Goal: Information Seeking & Learning: Find specific fact

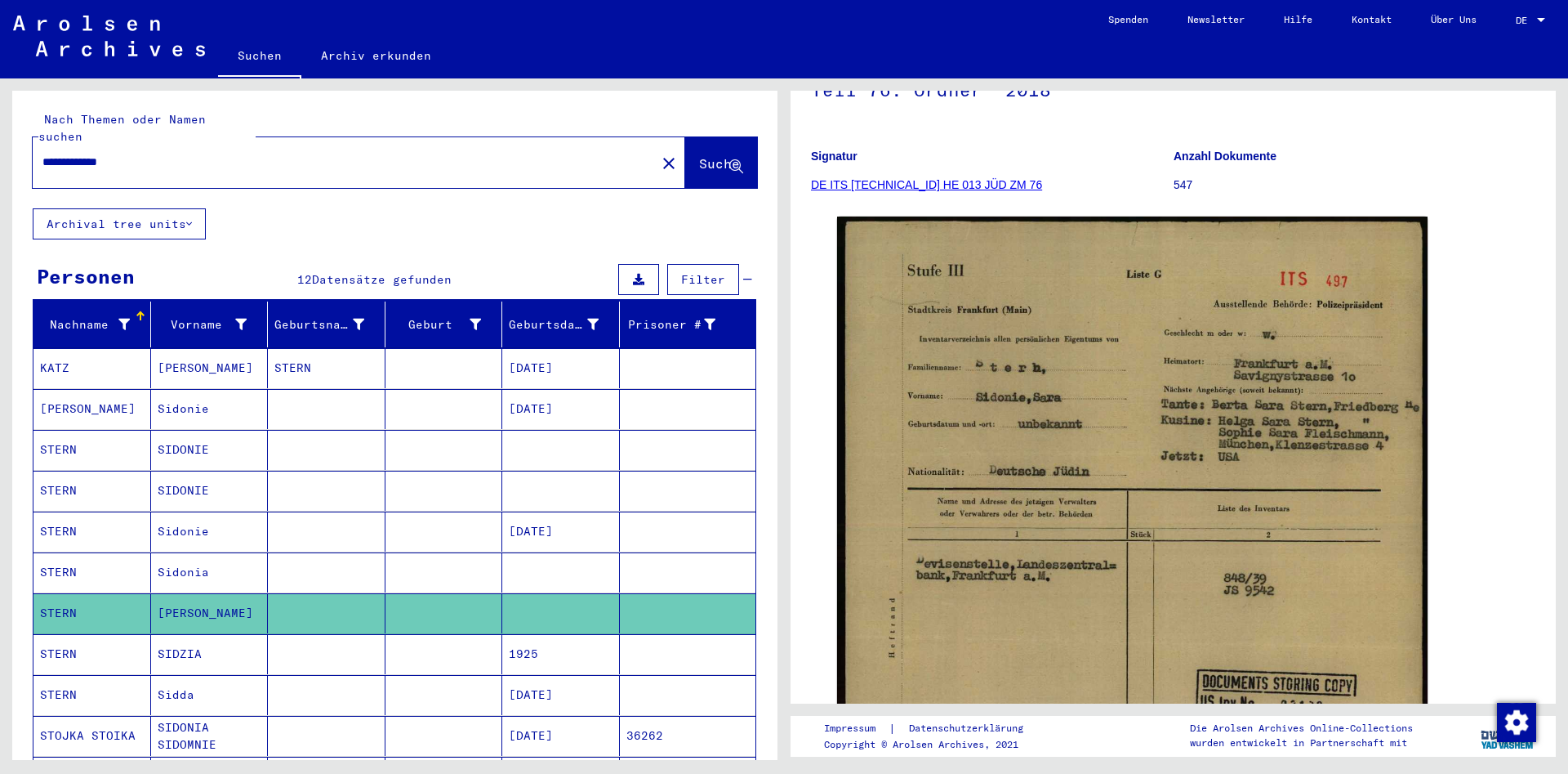
click at [345, 154] on input "**********" at bounding box center [344, 162] width 604 height 17
drag, startPoint x: 345, startPoint y: 142, endPoint x: 0, endPoint y: 145, distance: 345.0
click at [42, 154] on input "**********" at bounding box center [344, 162] width 604 height 17
paste input "text"
type input "*******"
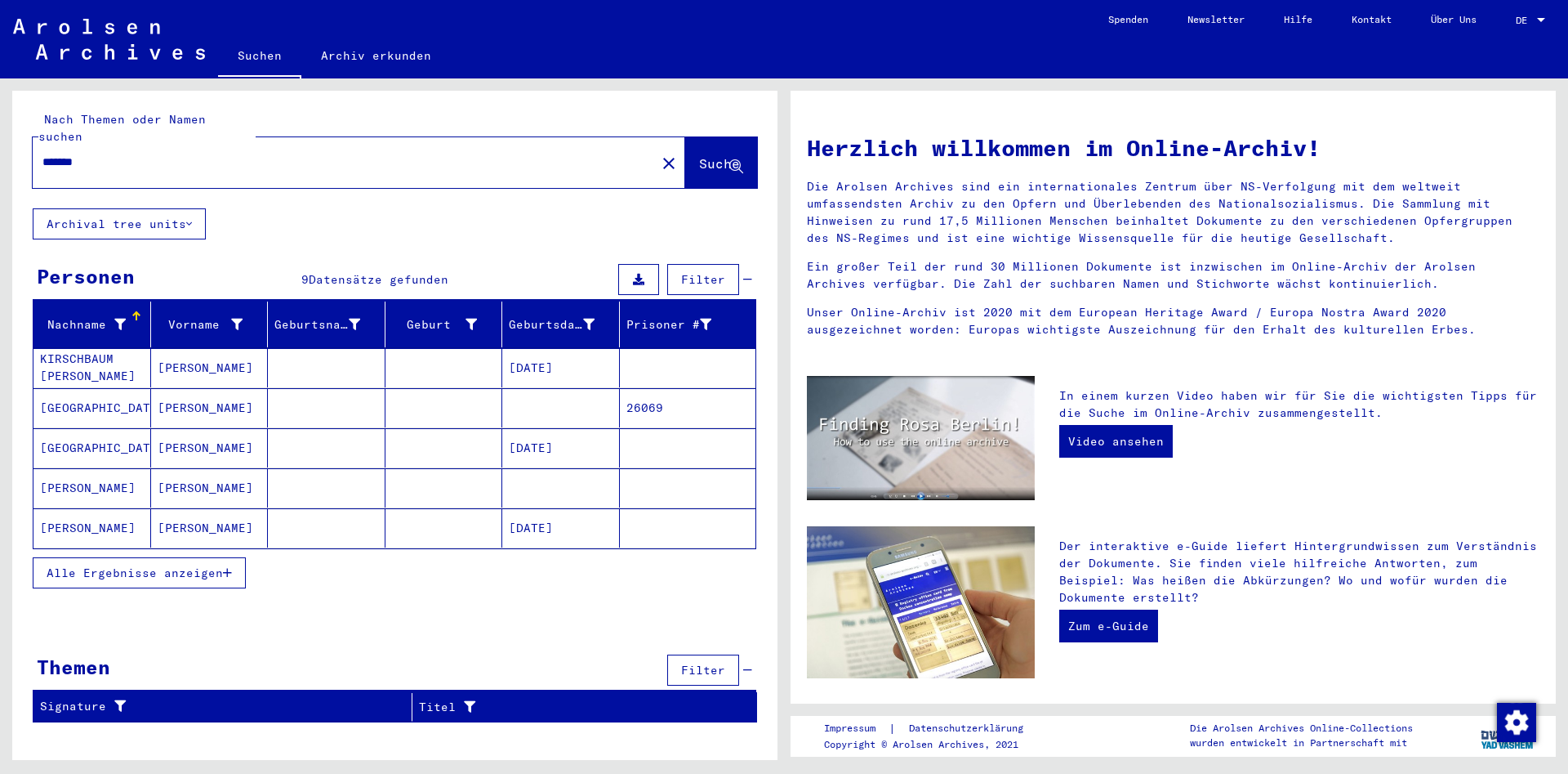
click at [97, 393] on mat-cell "[GEOGRAPHIC_DATA]" at bounding box center [92, 408] width 118 height 40
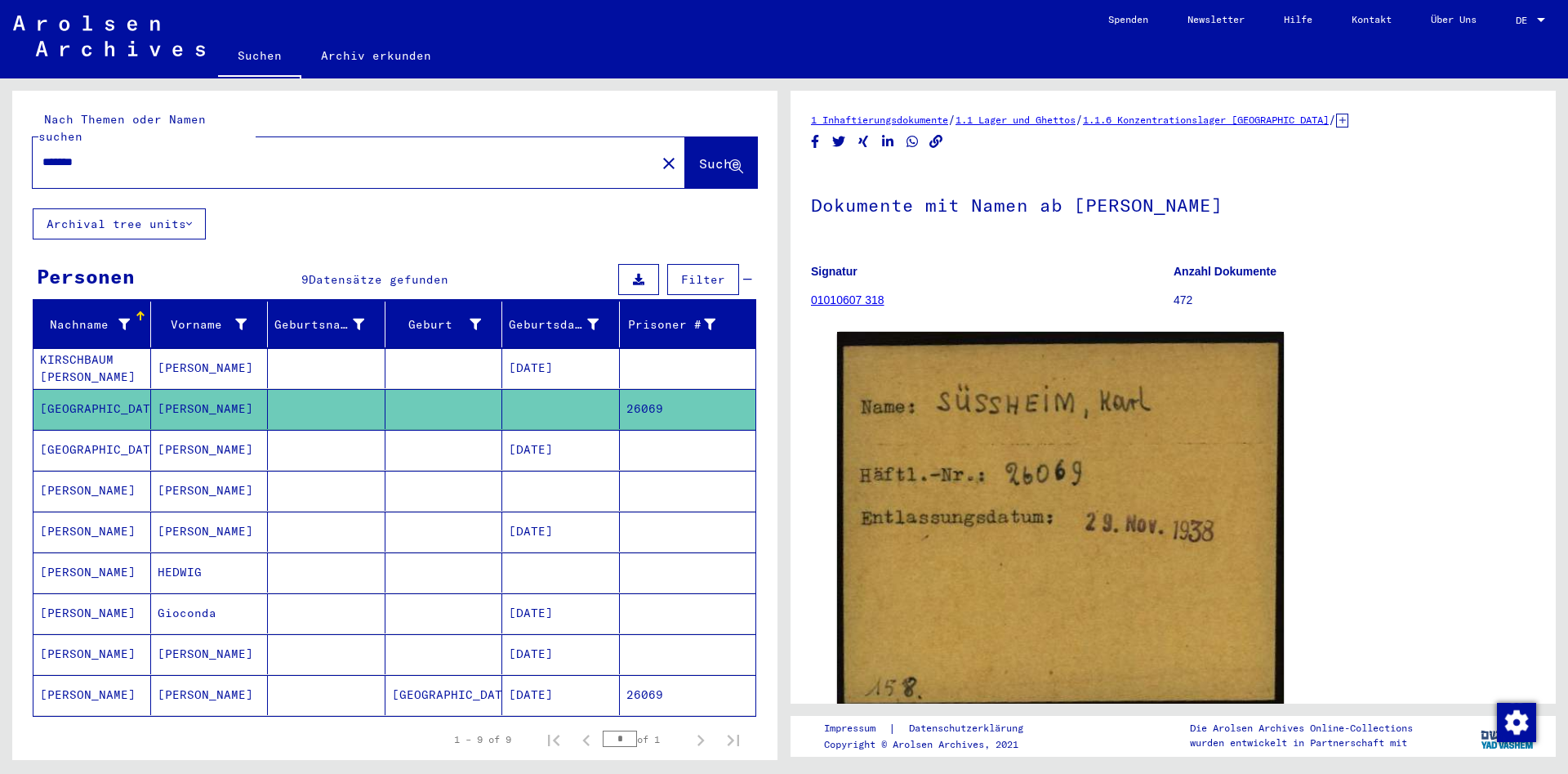
click at [147, 442] on mat-cell "[GEOGRAPHIC_DATA]" at bounding box center [92, 449] width 118 height 40
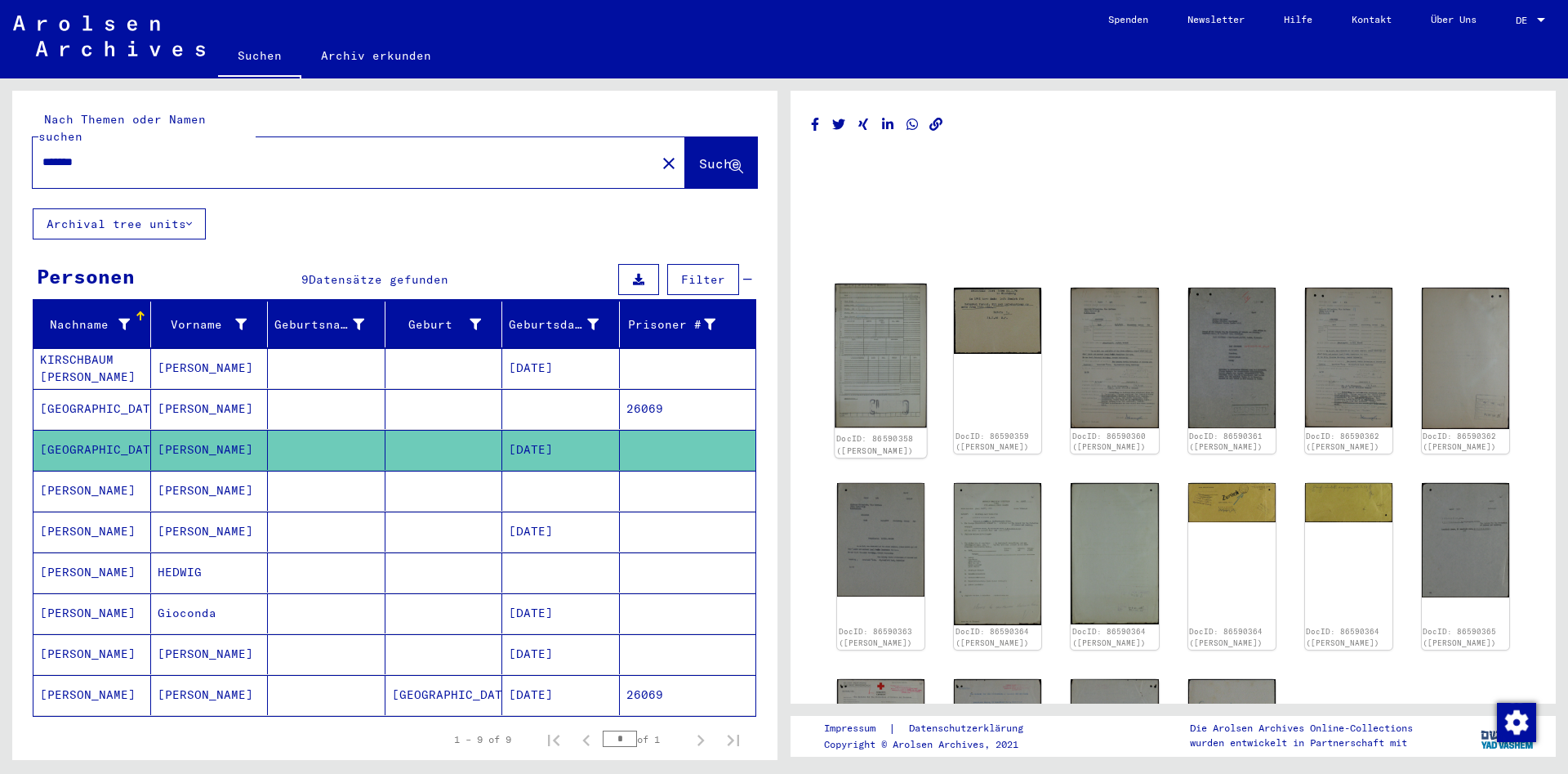
click at [885, 345] on img at bounding box center [881, 355] width 92 height 143
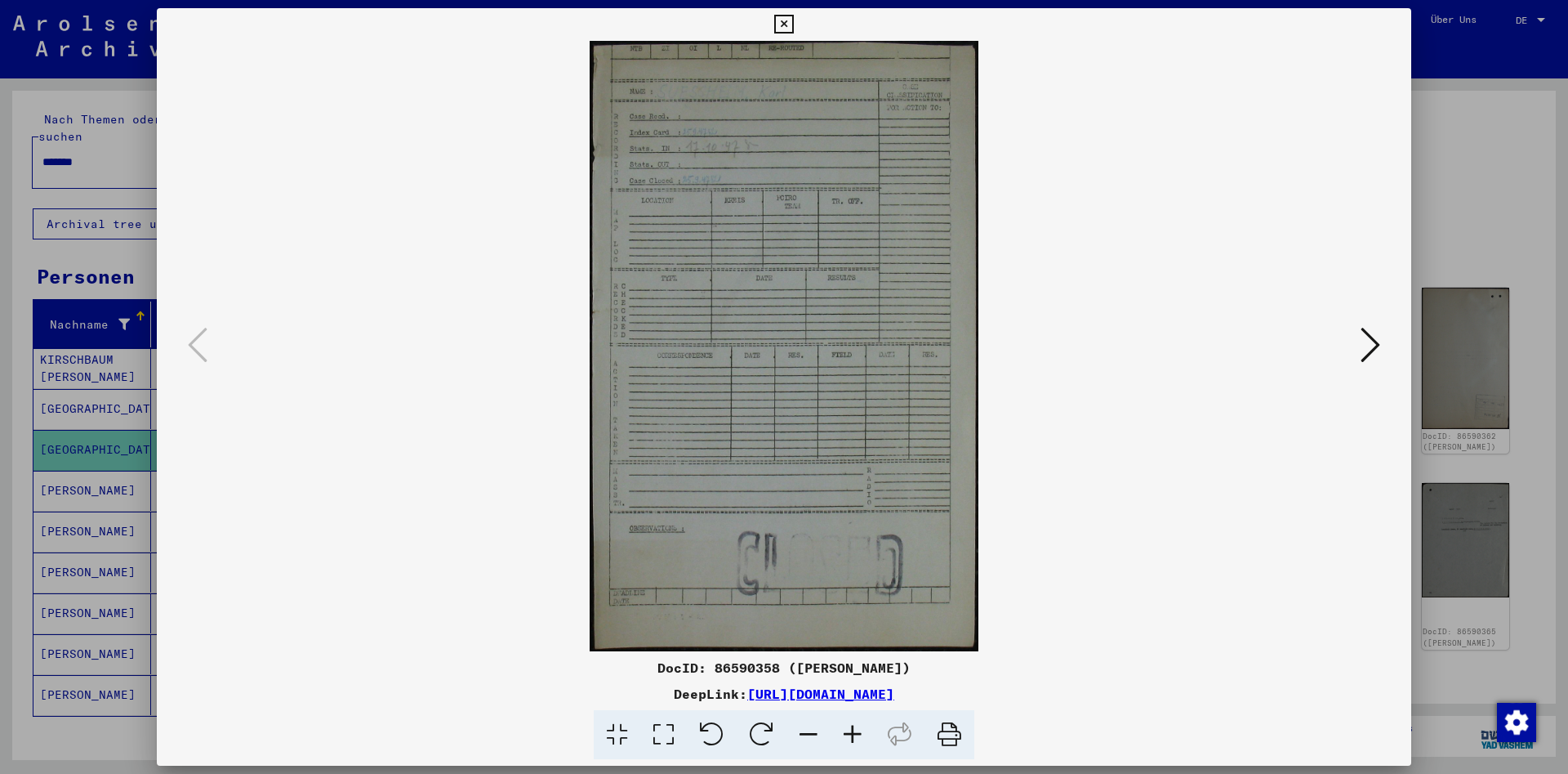
click at [1356, 355] on img at bounding box center [784, 345] width 1143 height 611
click at [1371, 344] on icon at bounding box center [1370, 345] width 20 height 40
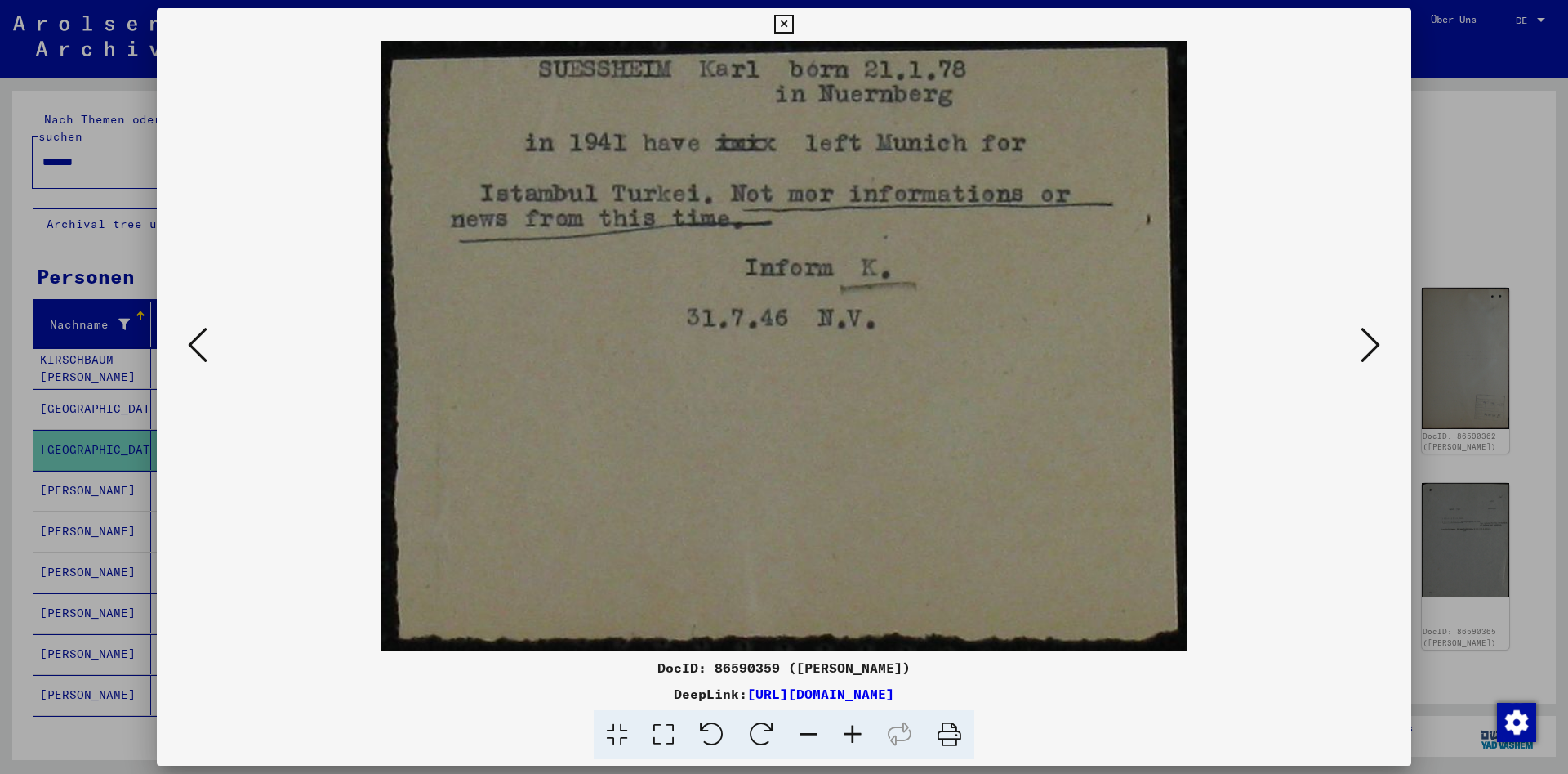
click at [1372, 347] on icon at bounding box center [1370, 345] width 20 height 40
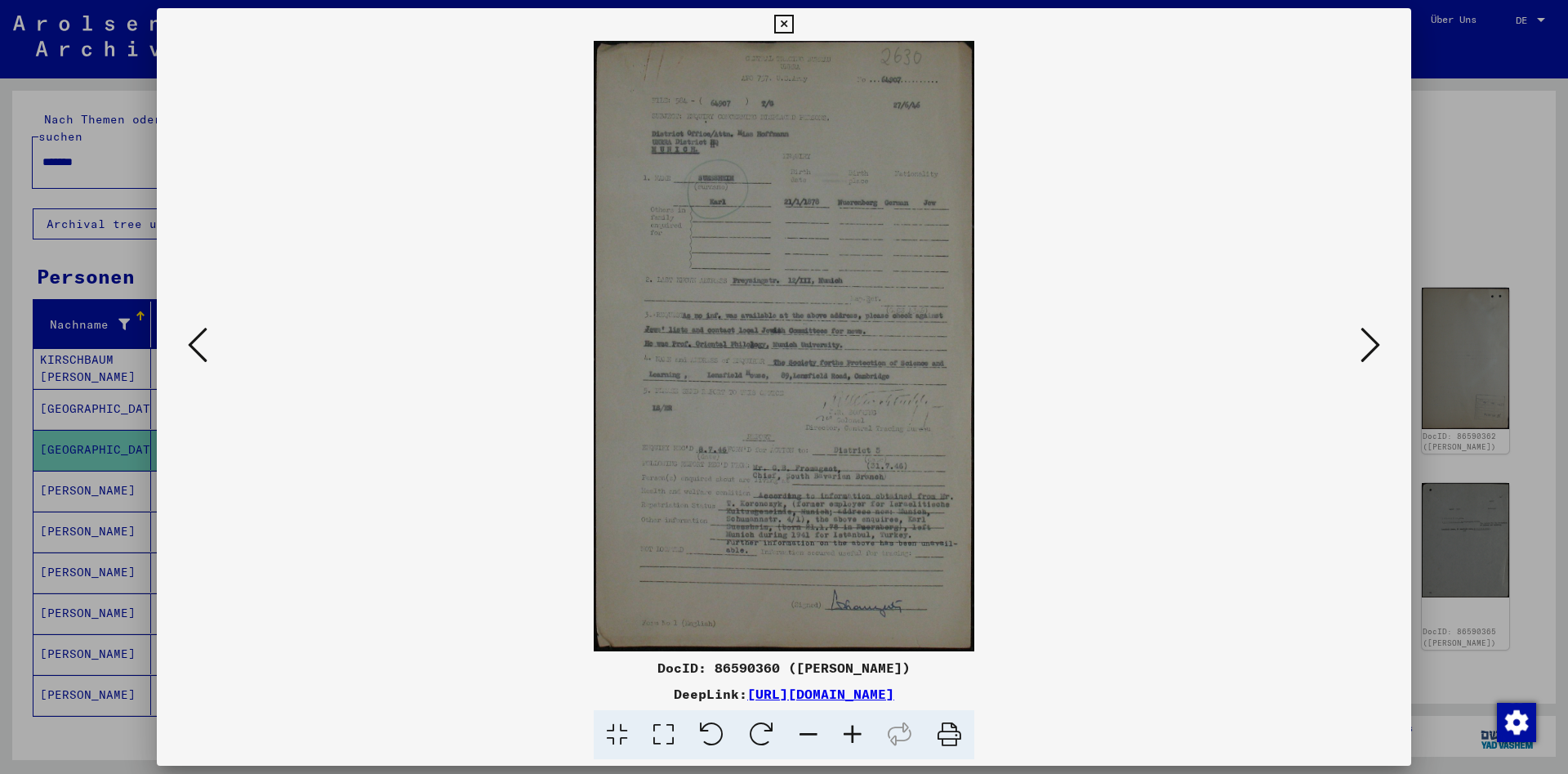
click at [841, 731] on icon at bounding box center [852, 734] width 44 height 50
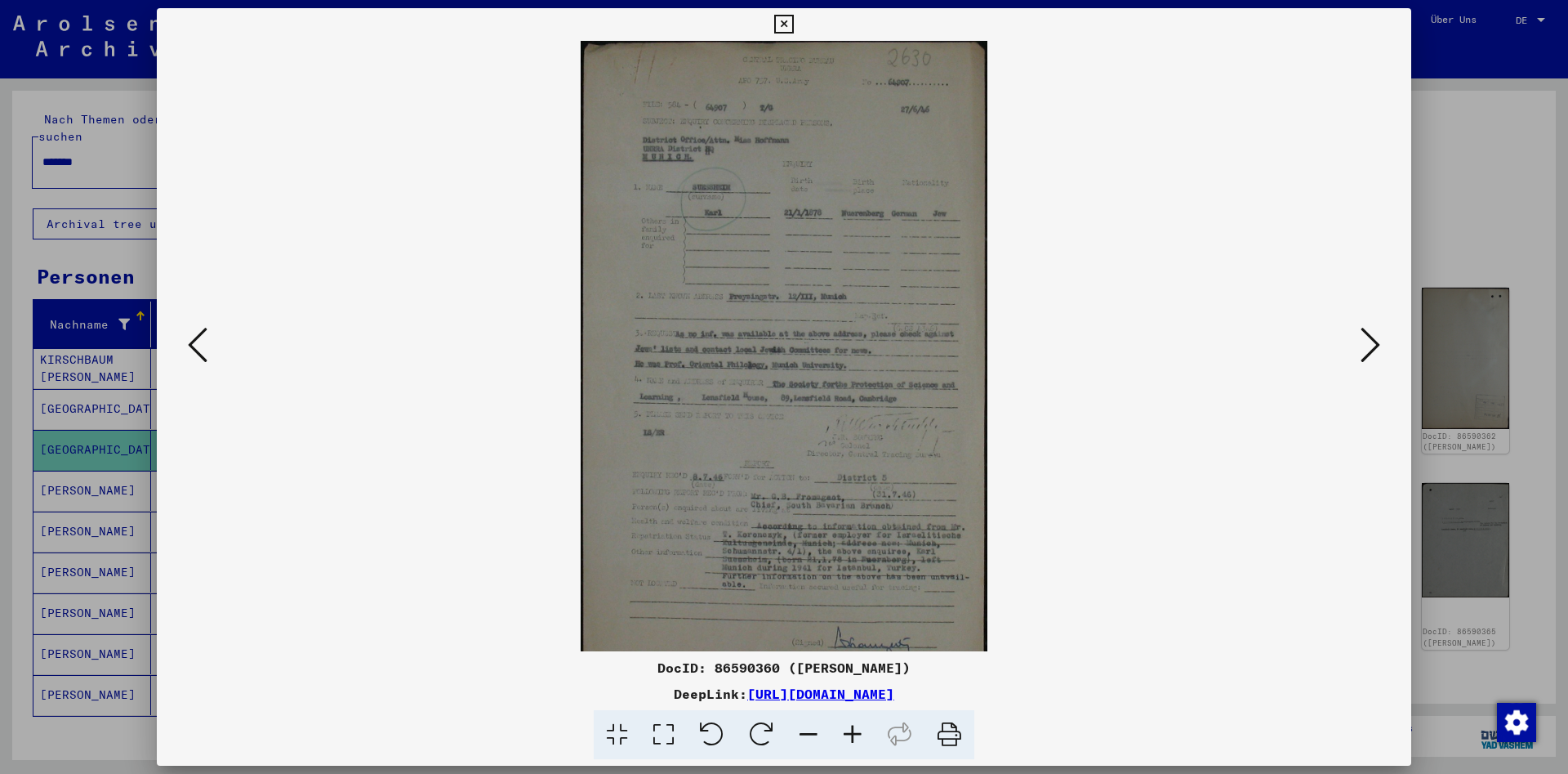
click at [841, 731] on icon at bounding box center [852, 734] width 44 height 50
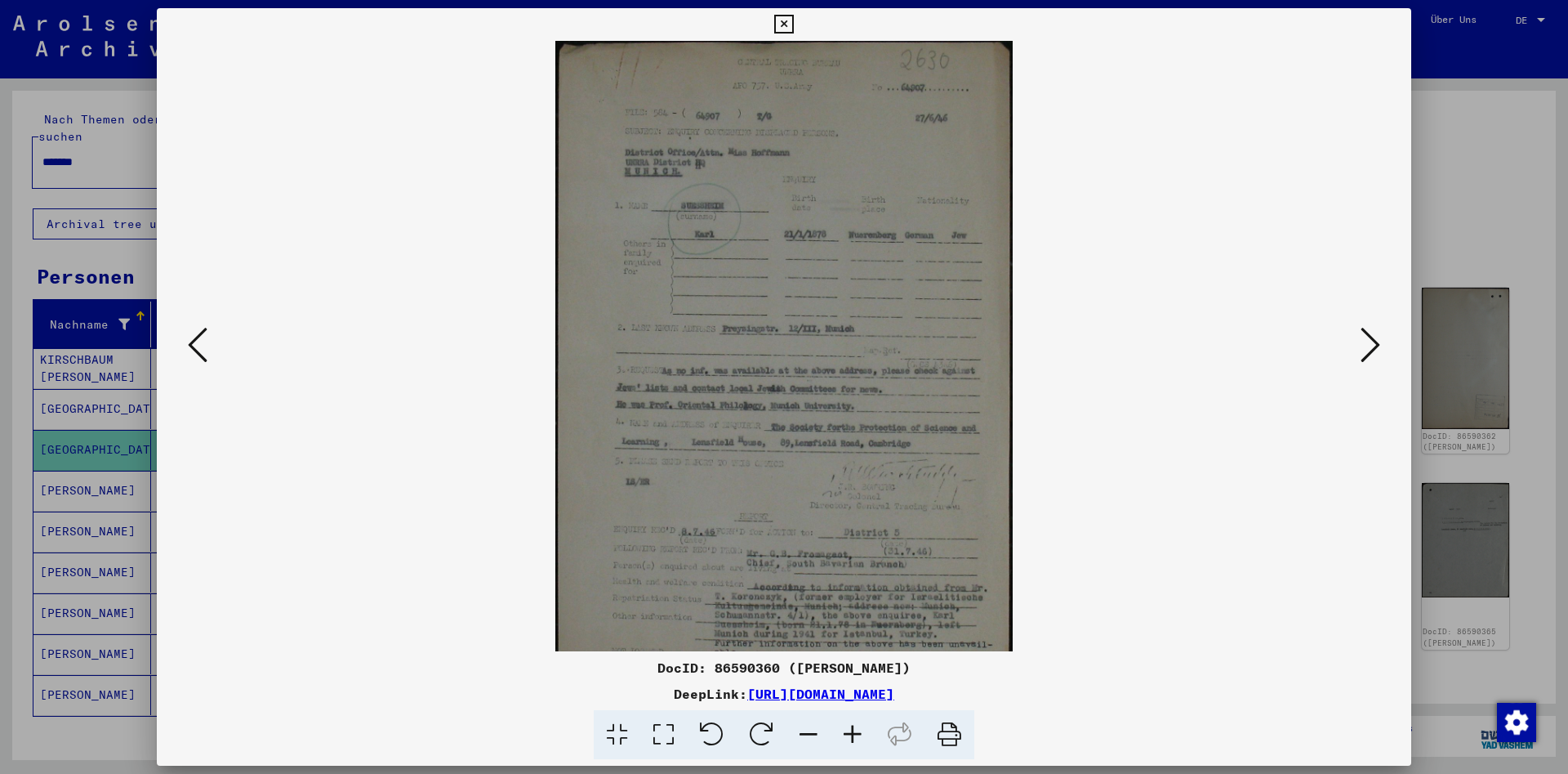
click at [841, 731] on icon at bounding box center [852, 734] width 44 height 50
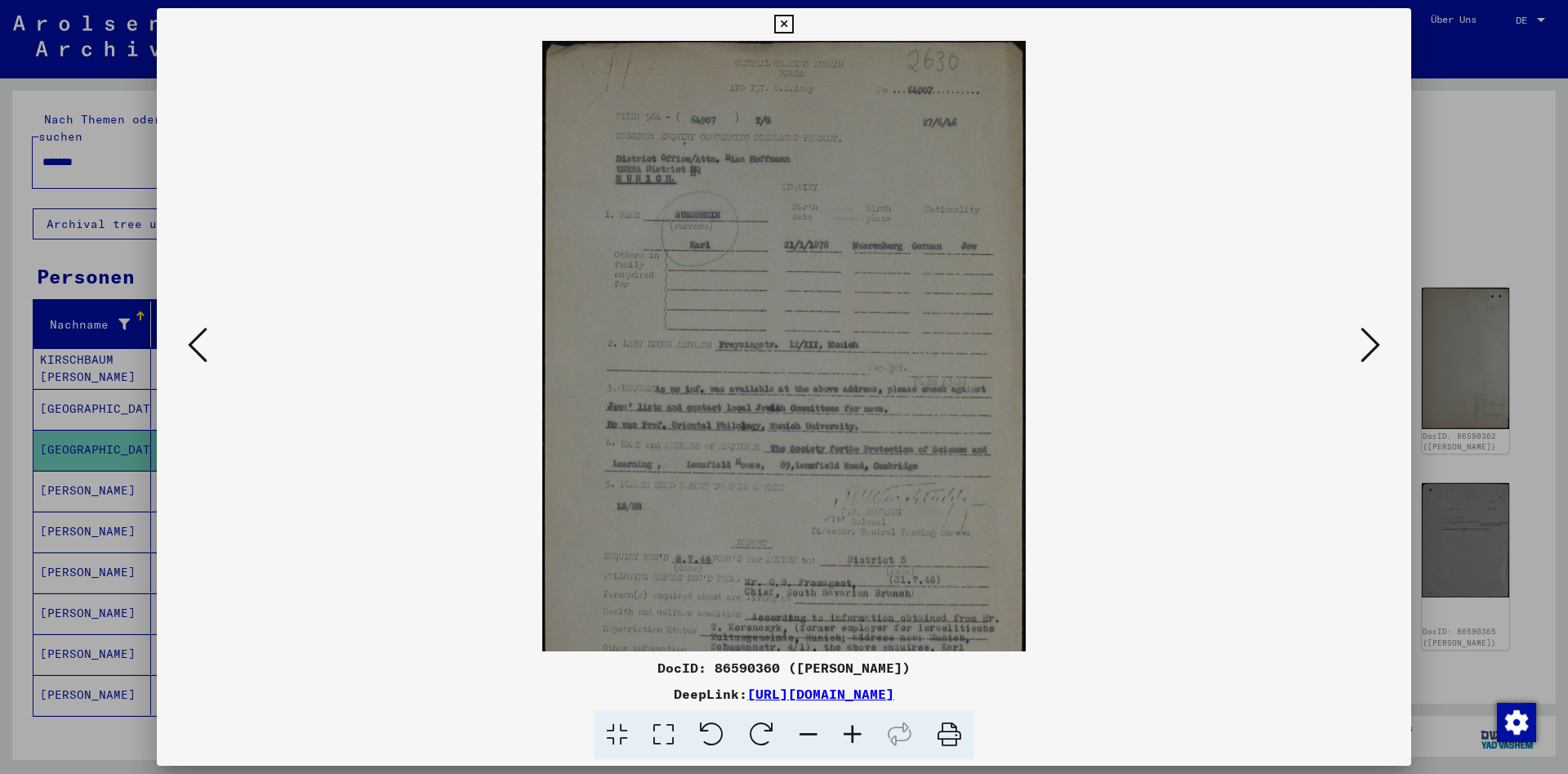
click at [841, 731] on icon at bounding box center [852, 734] width 44 height 50
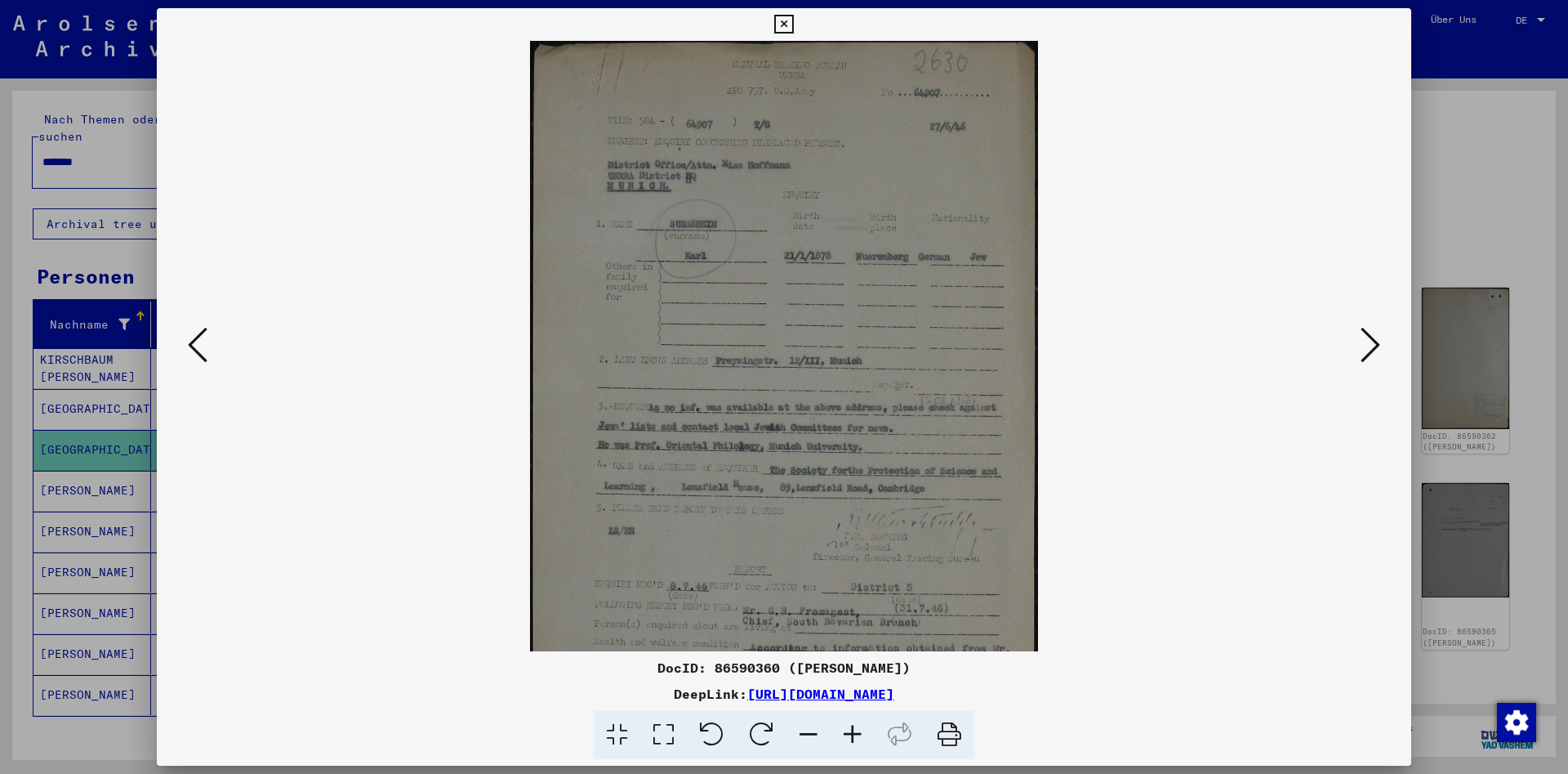
click at [841, 731] on icon at bounding box center [852, 734] width 44 height 50
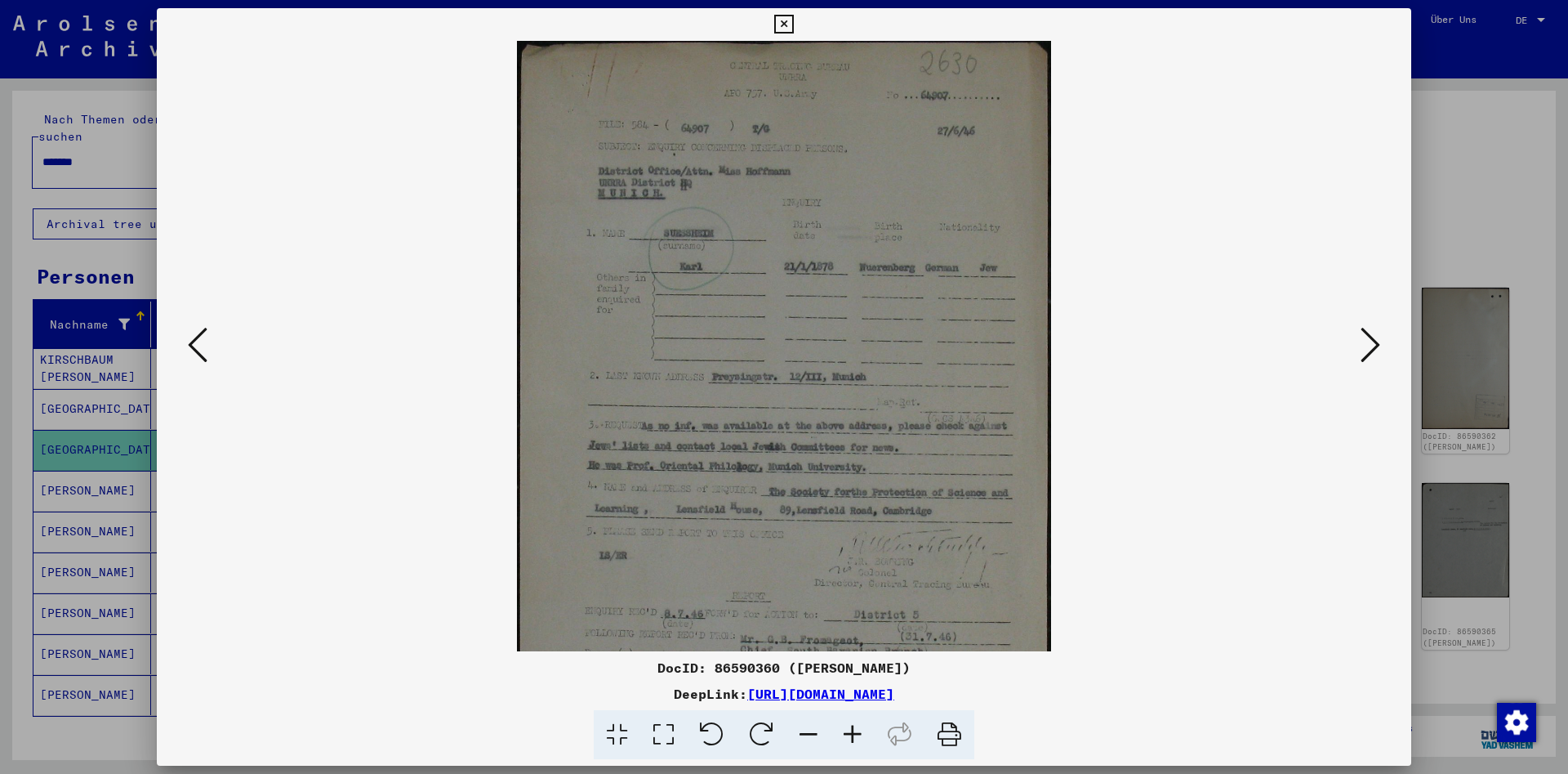
scroll to position [245, 0]
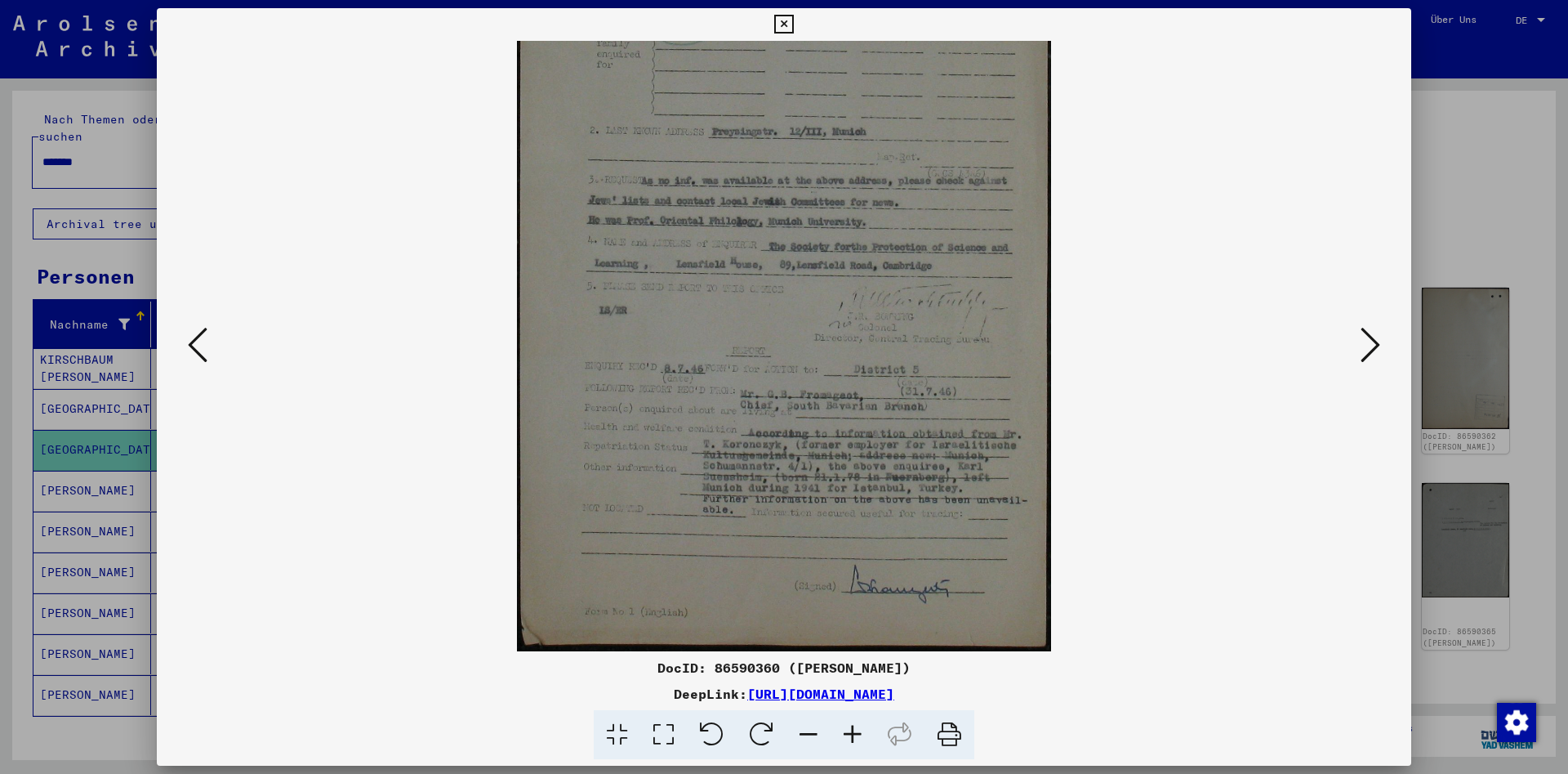
drag, startPoint x: 942, startPoint y: 502, endPoint x: 976, endPoint y: 98, distance: 405.4
click at [976, 98] on img at bounding box center [784, 224] width 534 height 855
click at [1370, 346] on icon at bounding box center [1370, 345] width 20 height 40
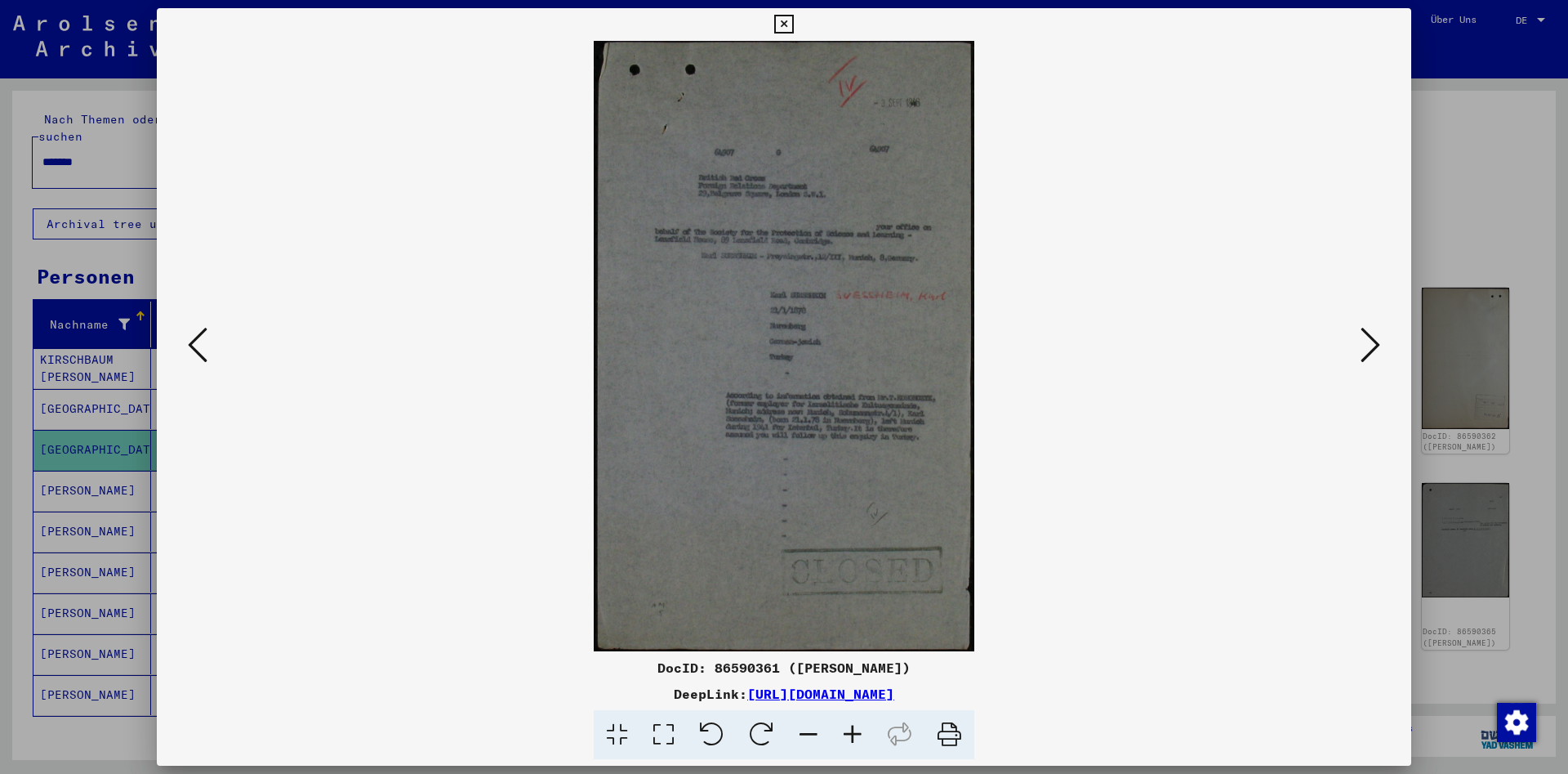
click at [1362, 342] on icon at bounding box center [1370, 345] width 20 height 40
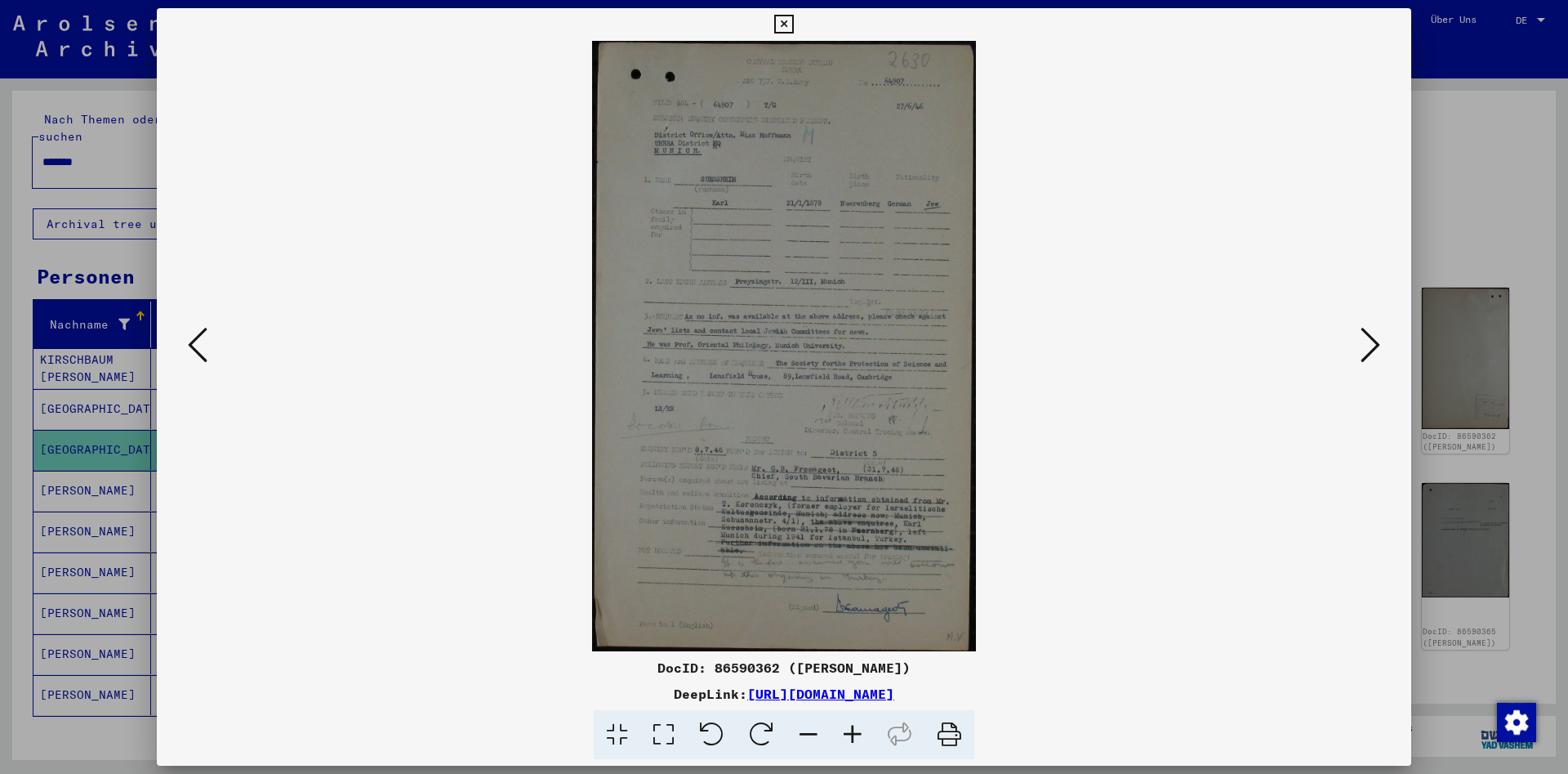
click at [1362, 342] on icon at bounding box center [1370, 345] width 20 height 40
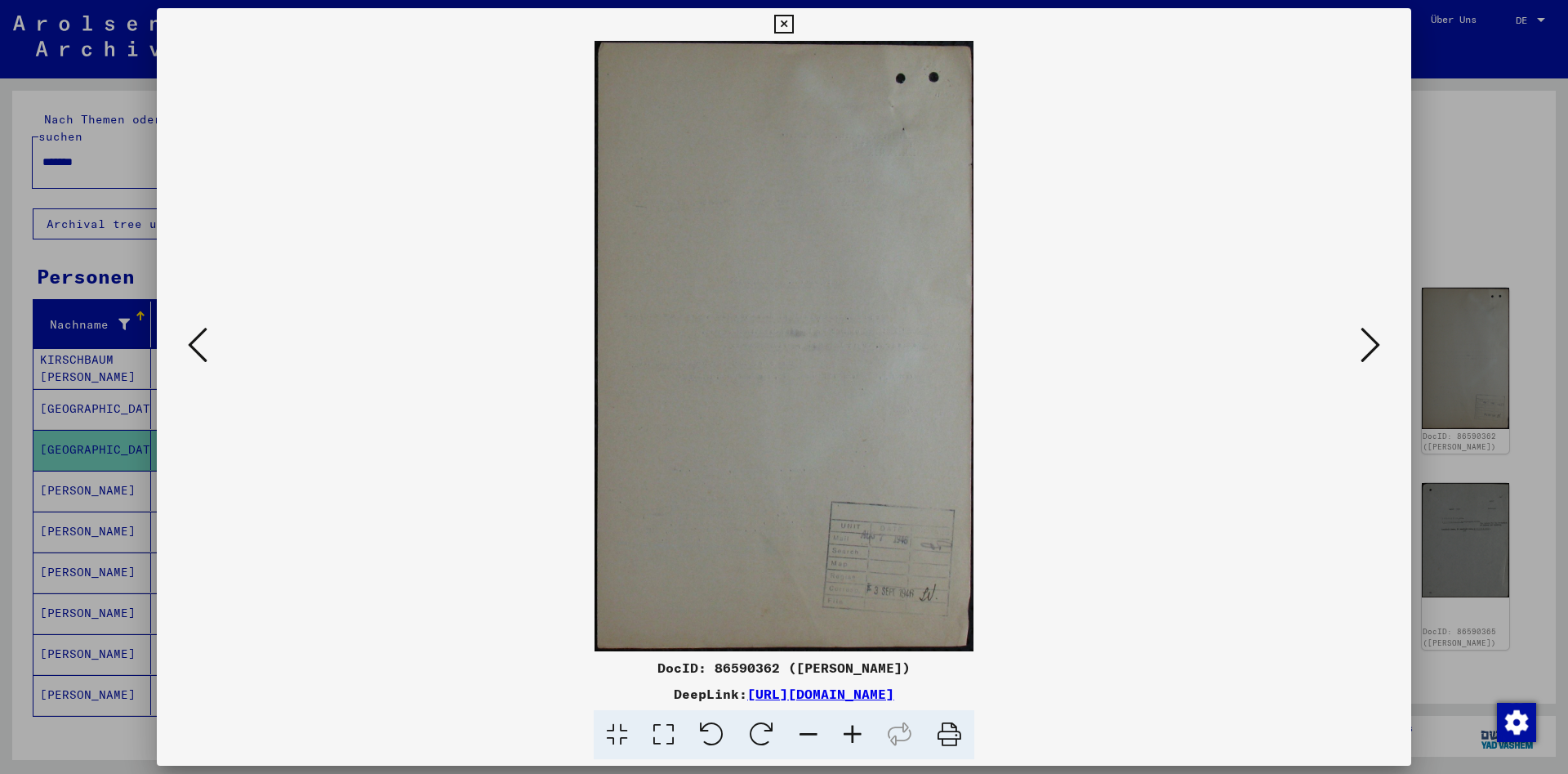
click at [1362, 342] on icon at bounding box center [1370, 345] width 20 height 40
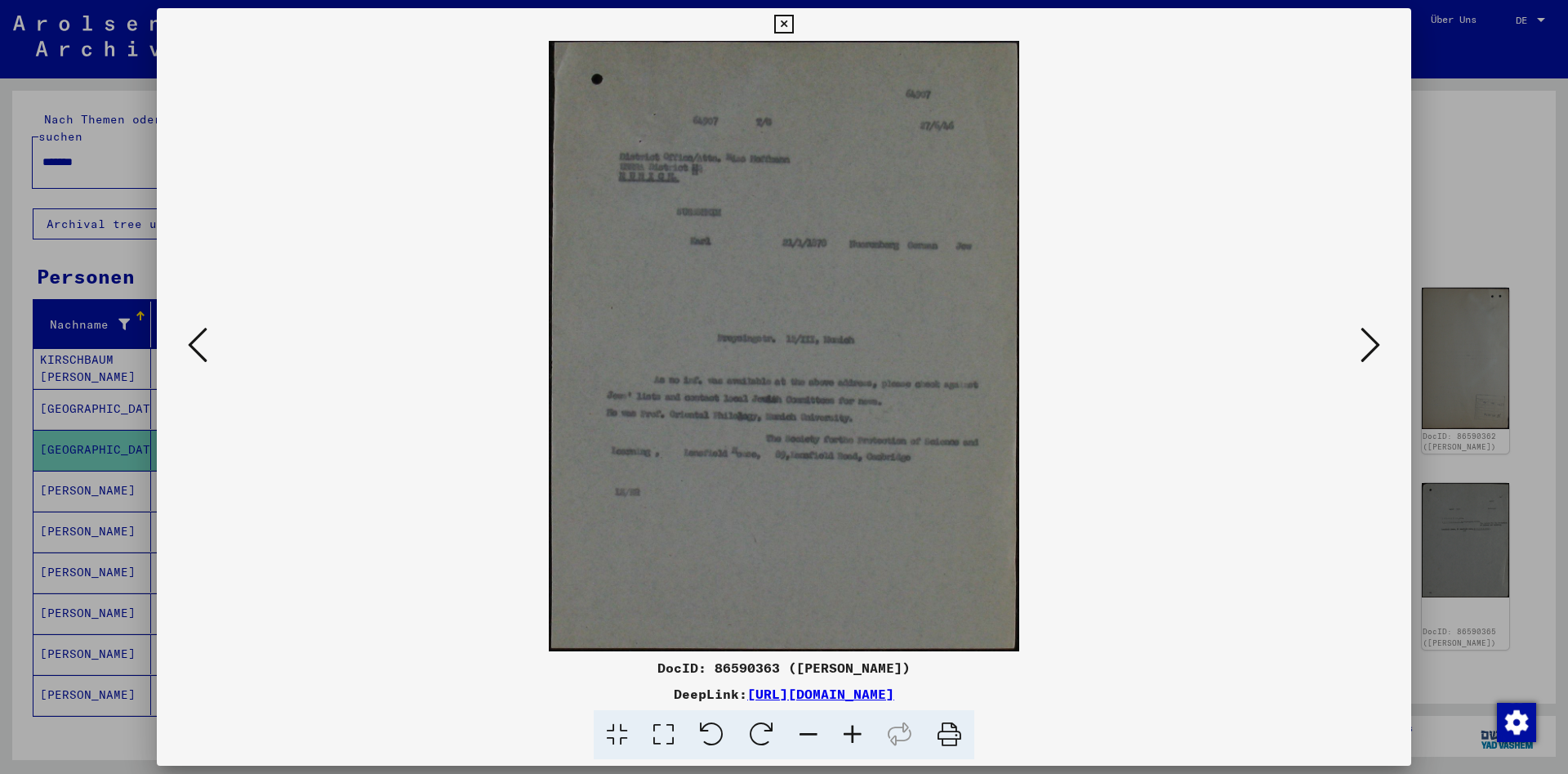
click at [1362, 342] on icon at bounding box center [1370, 345] width 20 height 40
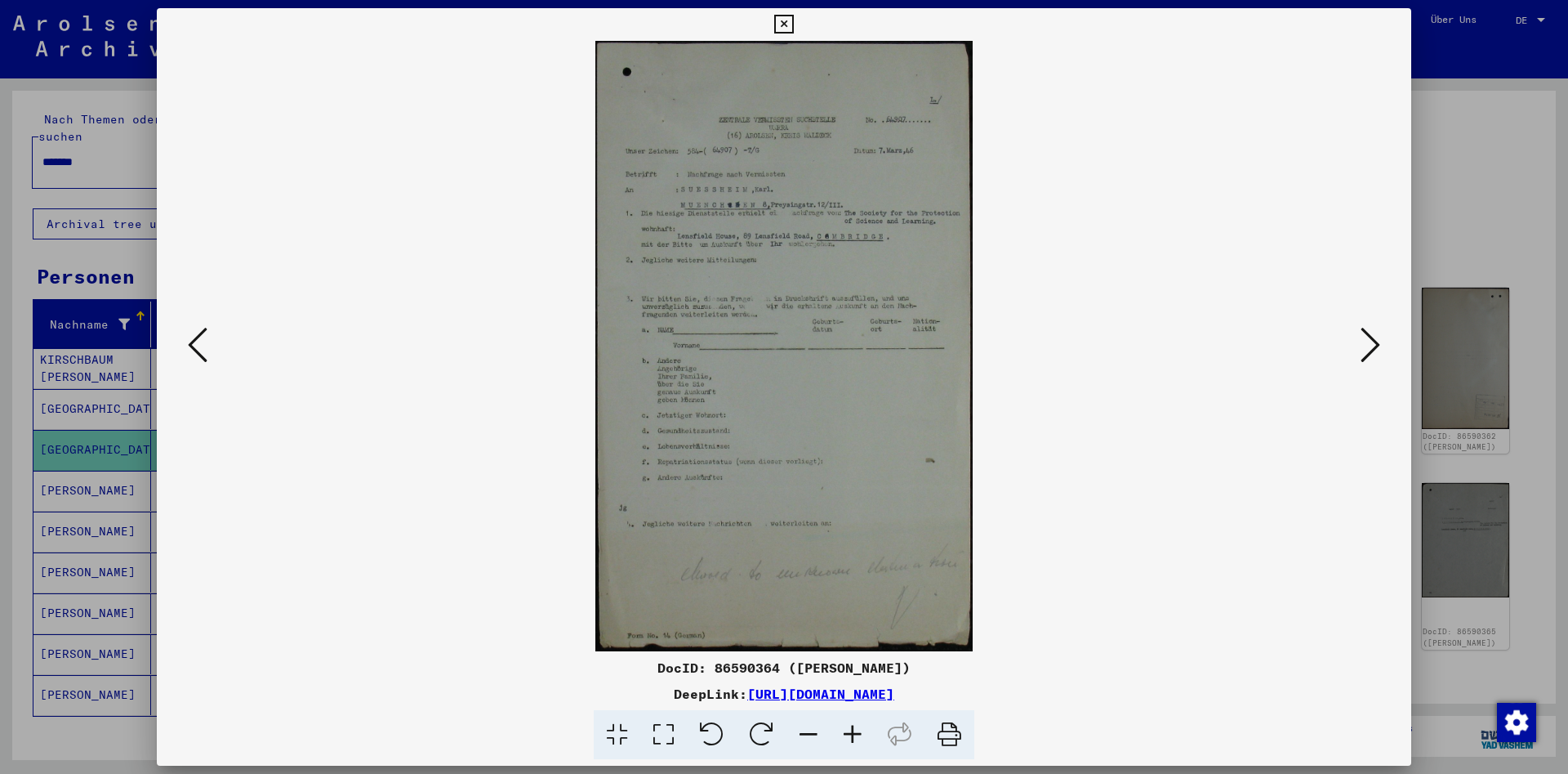
click at [1361, 340] on button at bounding box center [1370, 345] width 29 height 46
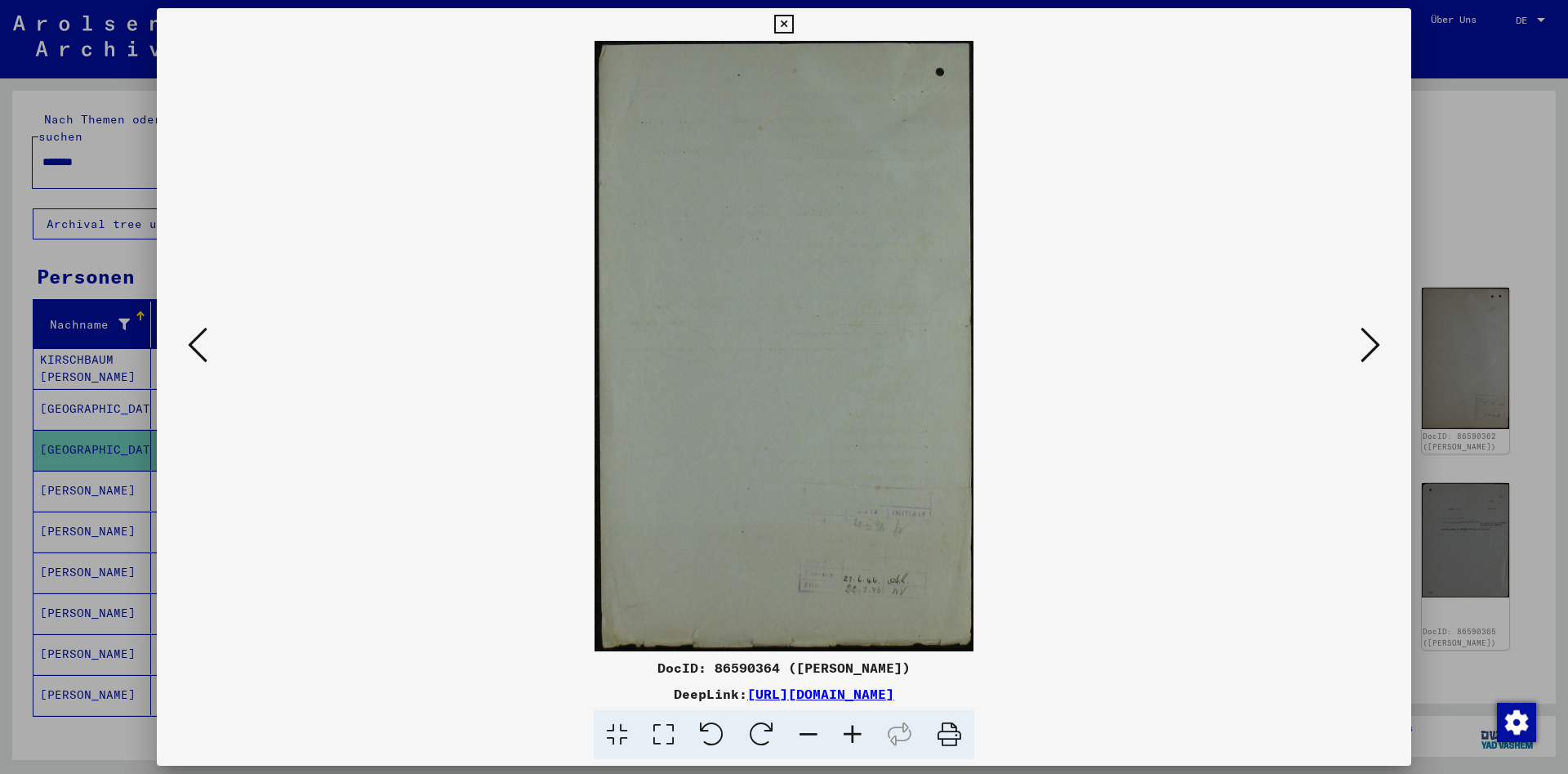
click at [1361, 340] on button at bounding box center [1370, 345] width 29 height 46
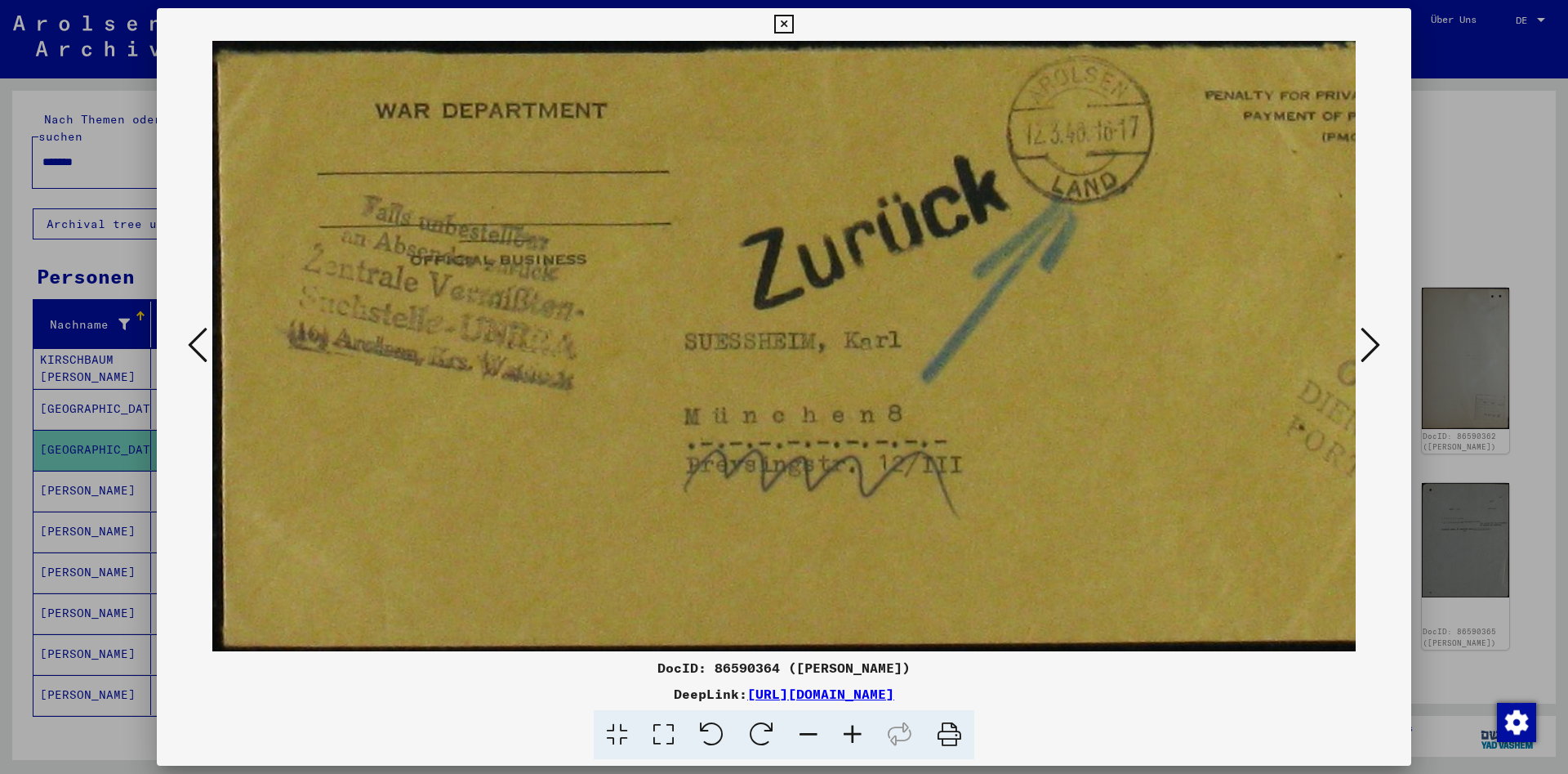
click at [1361, 340] on button at bounding box center [1370, 345] width 29 height 46
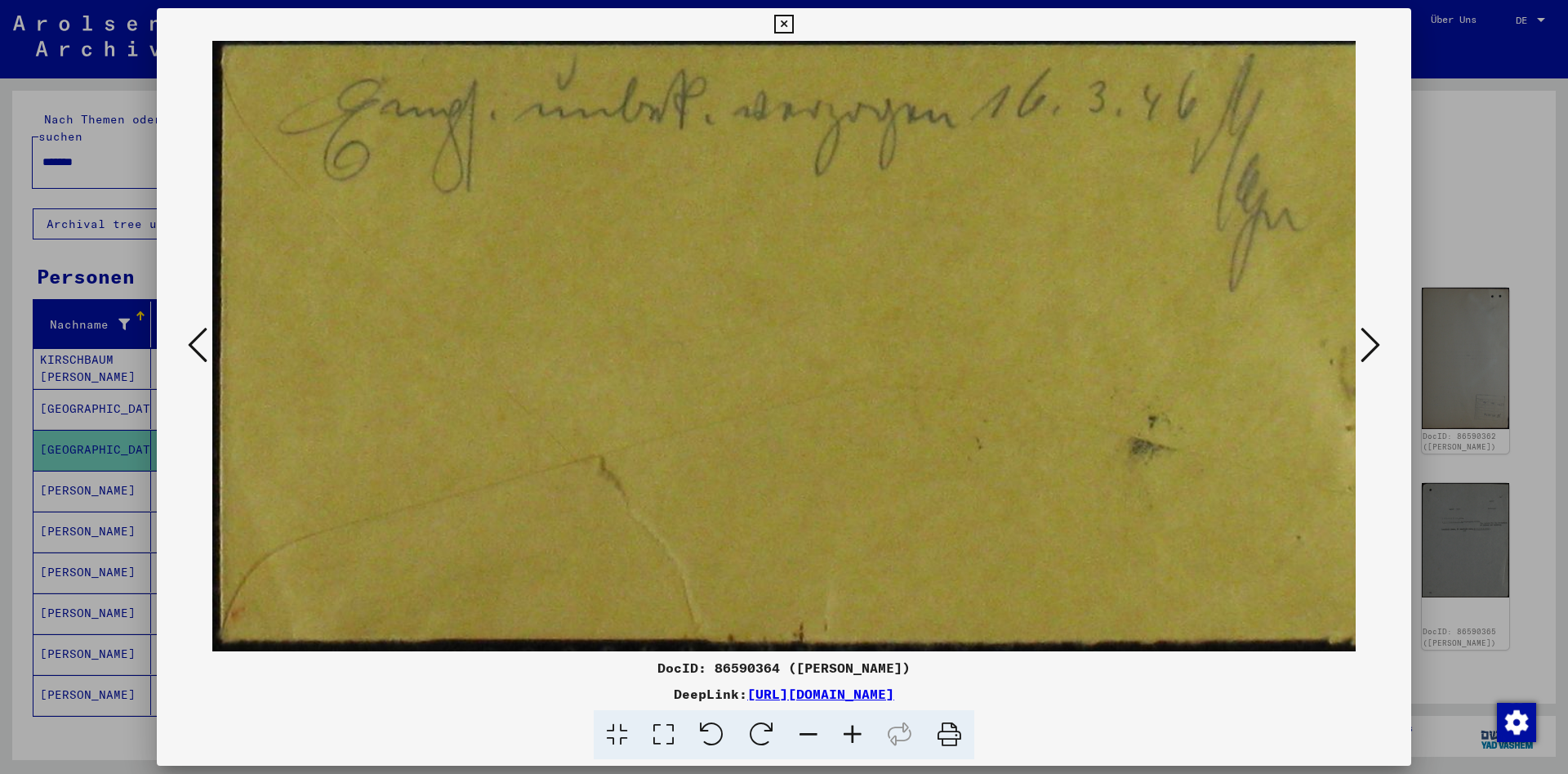
click at [1361, 340] on button at bounding box center [1370, 345] width 29 height 46
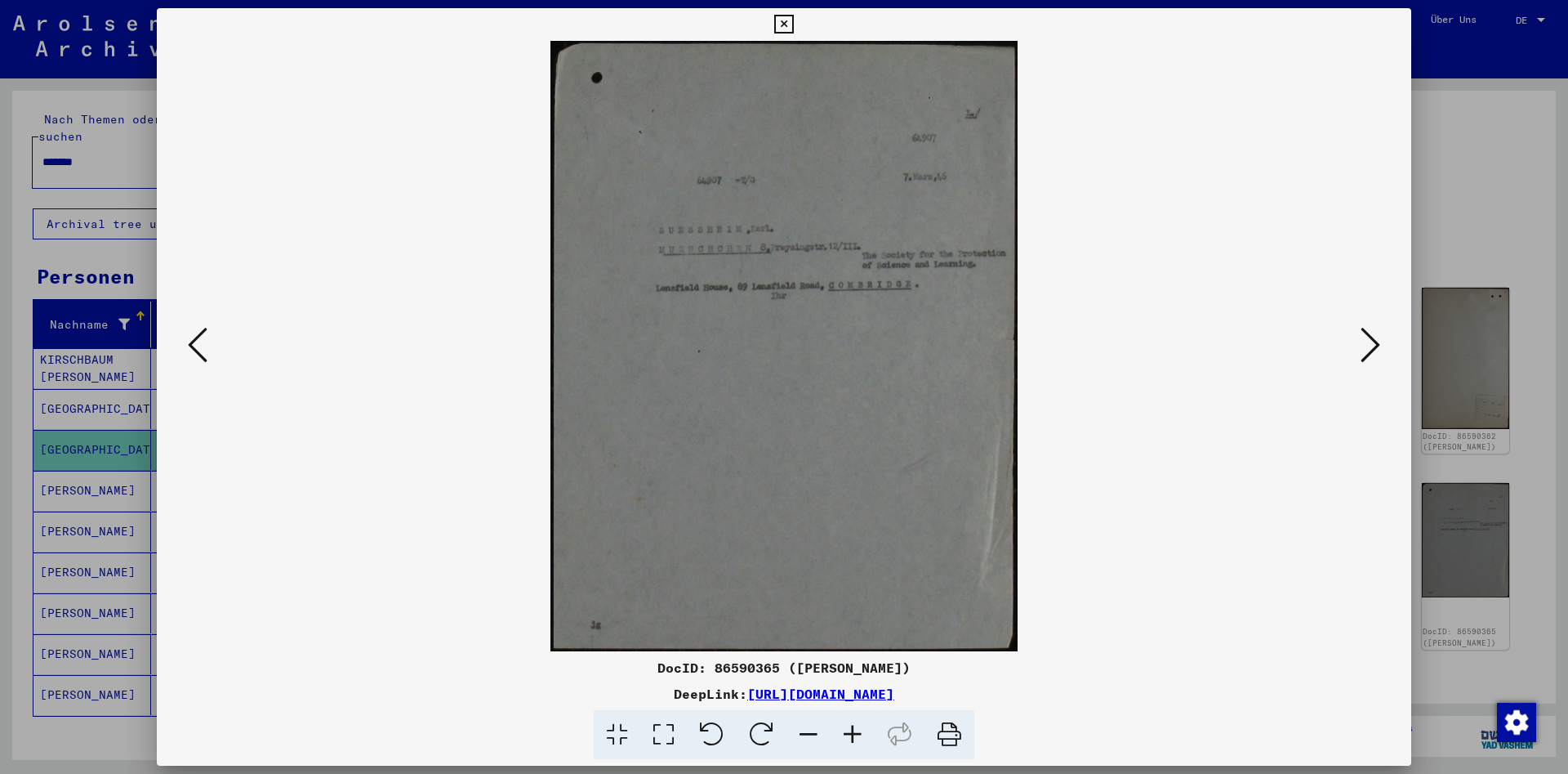
click at [1361, 340] on button at bounding box center [1370, 345] width 29 height 46
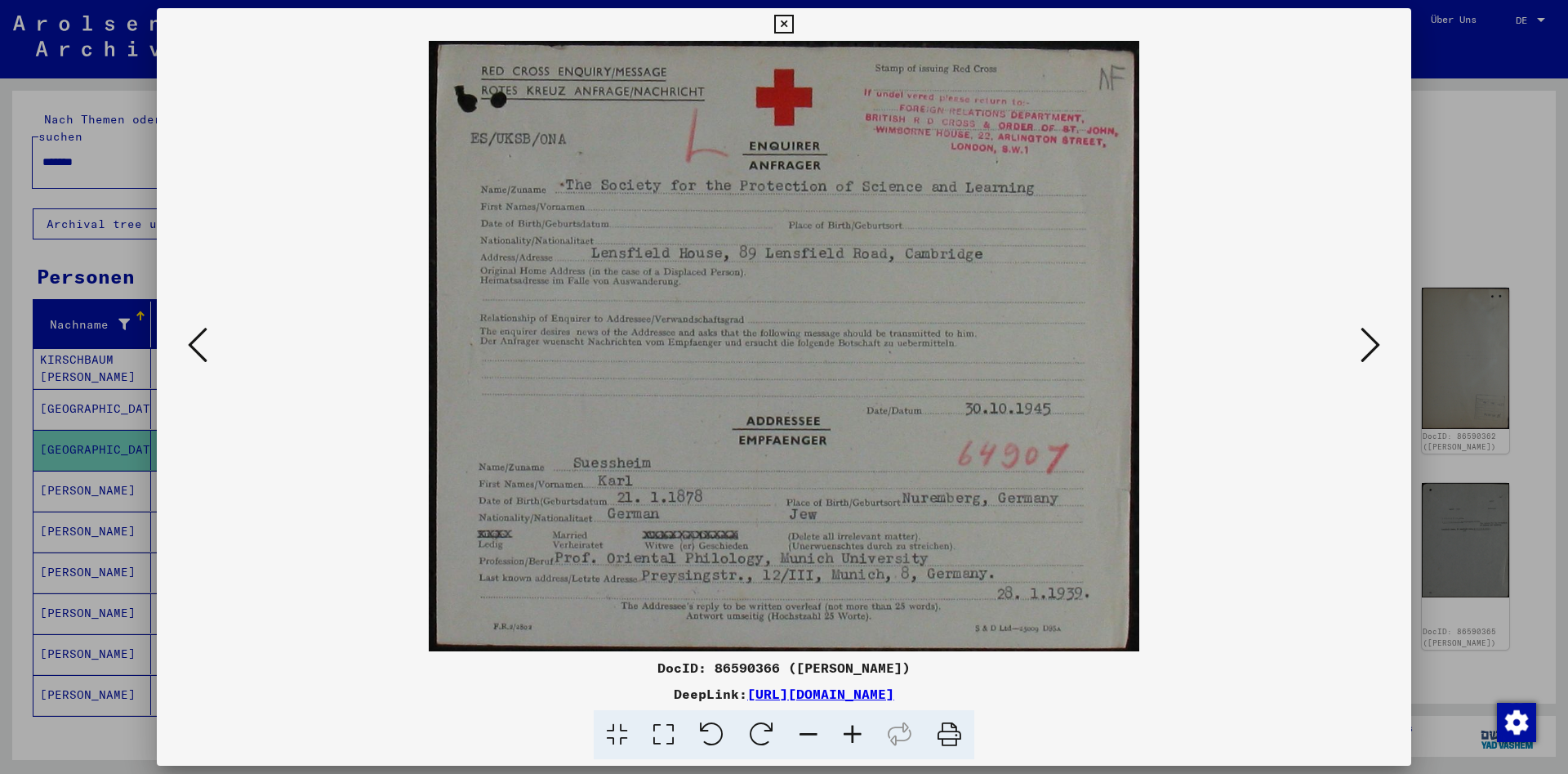
click at [1376, 336] on icon at bounding box center [1370, 345] width 20 height 40
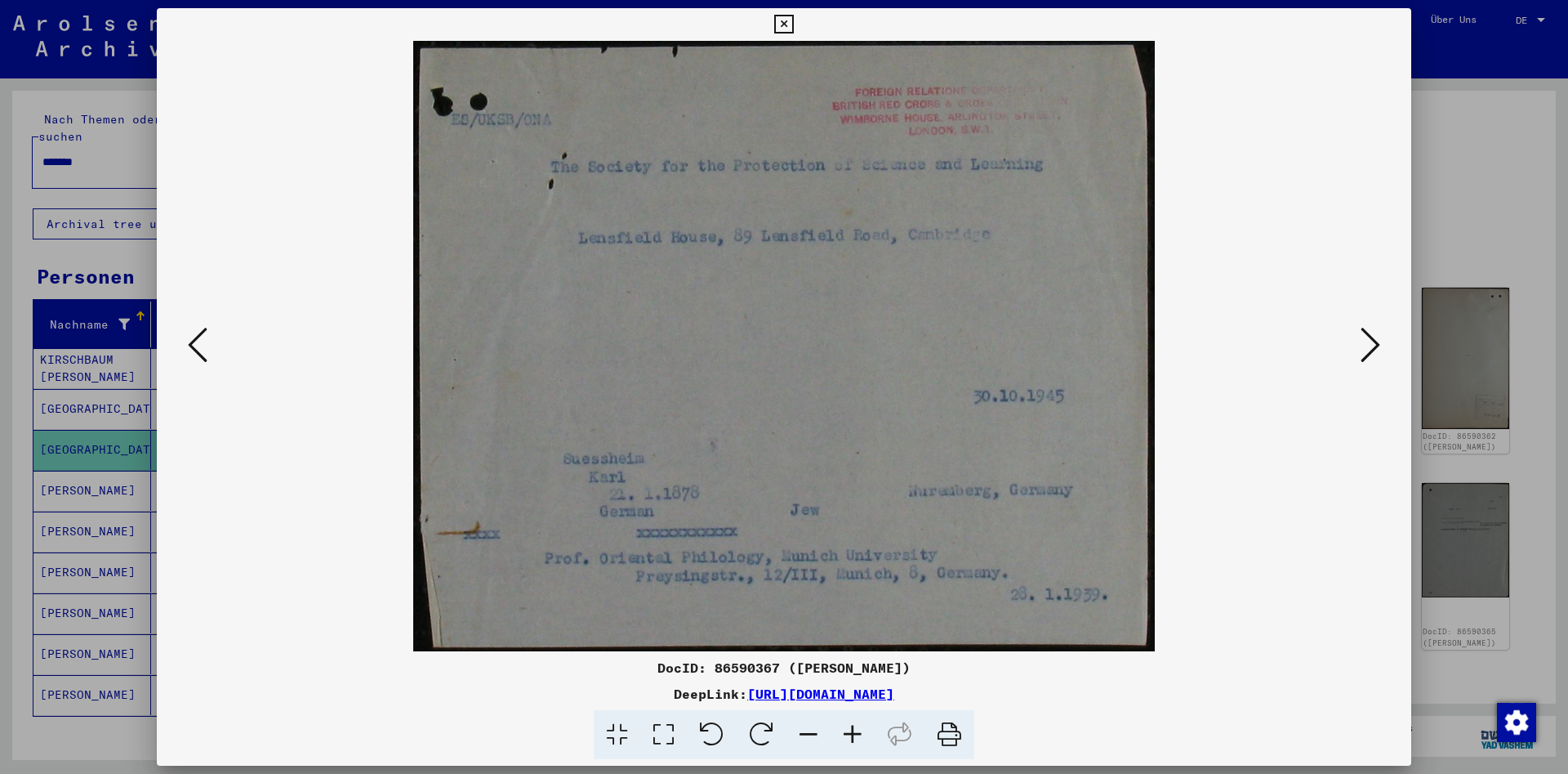
click at [1376, 336] on icon at bounding box center [1370, 345] width 20 height 40
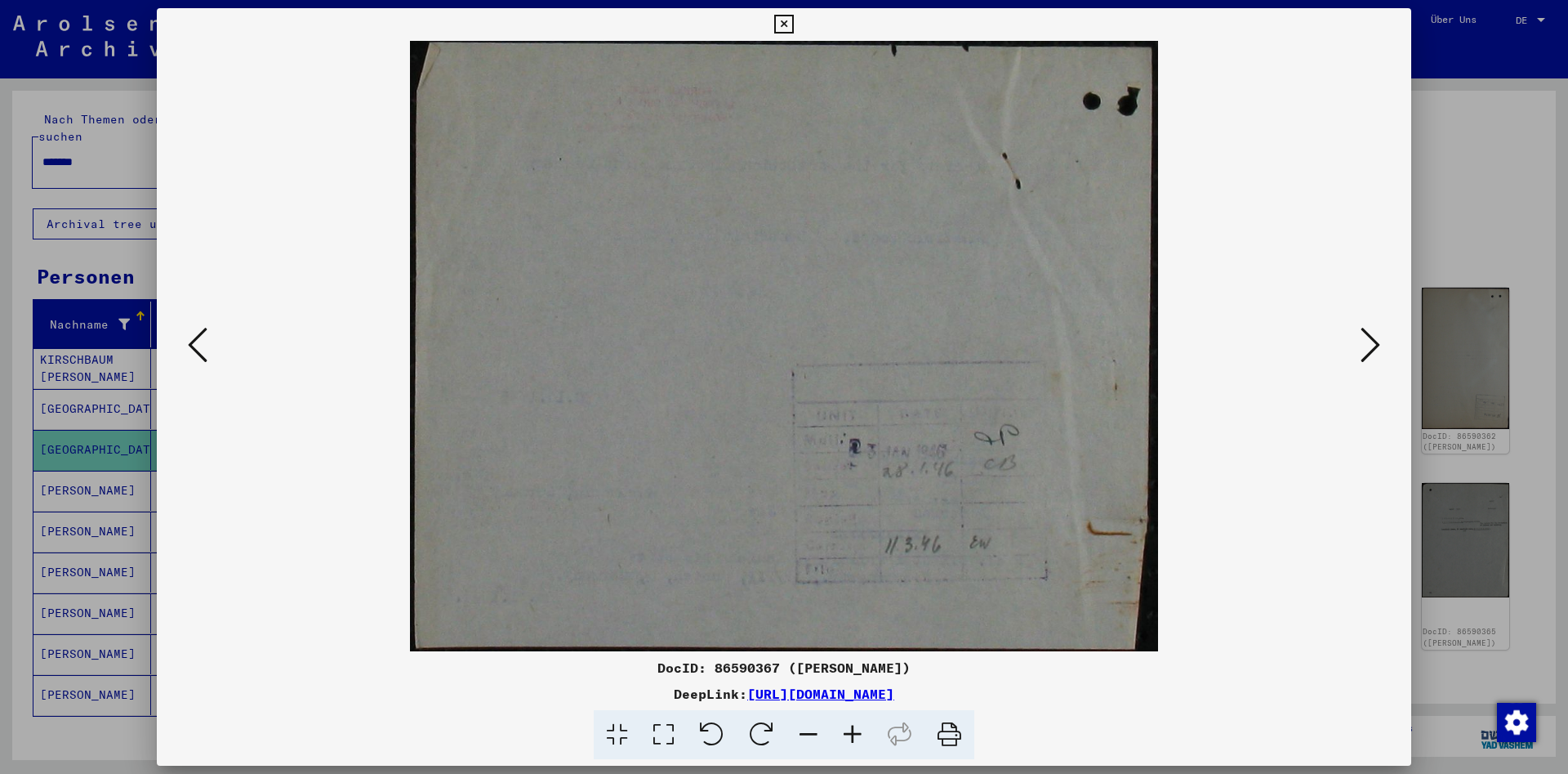
click at [1376, 336] on icon at bounding box center [1370, 345] width 20 height 40
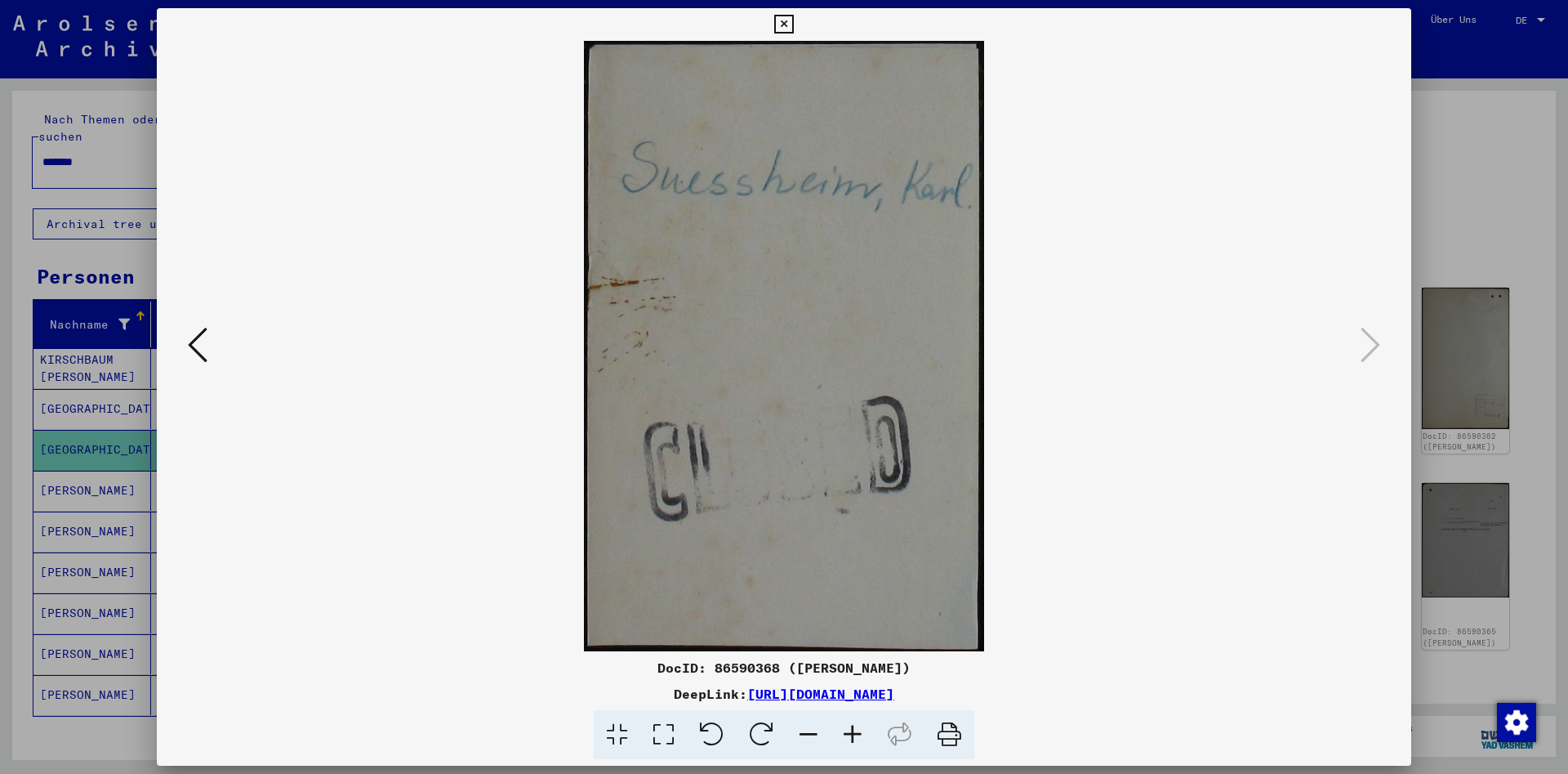
click at [793, 28] on icon at bounding box center [784, 25] width 19 height 20
